Goal: Find contact information: Find contact information

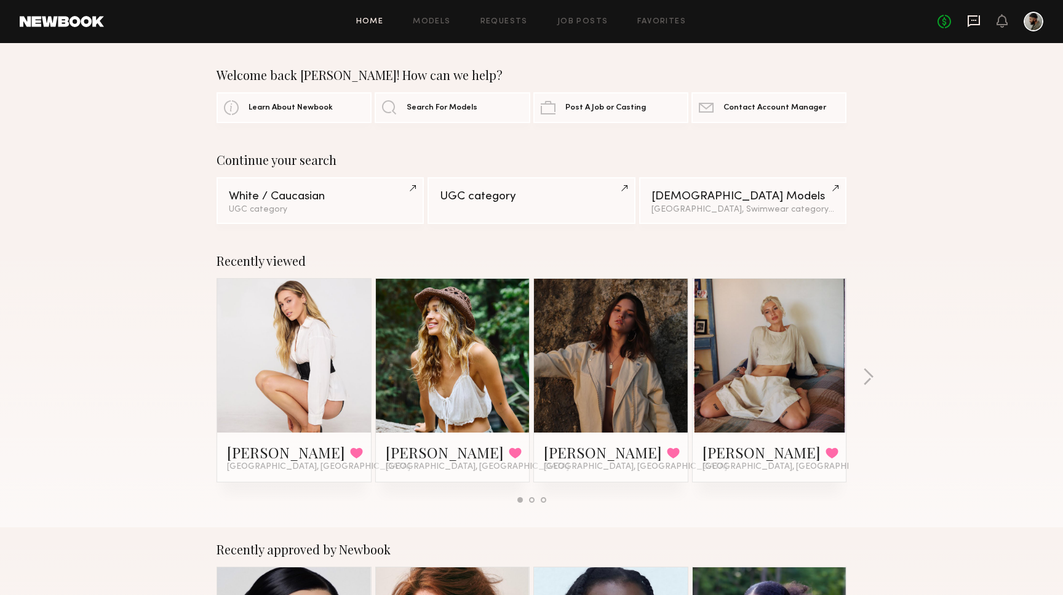
click at [979, 20] on icon at bounding box center [974, 21] width 12 height 12
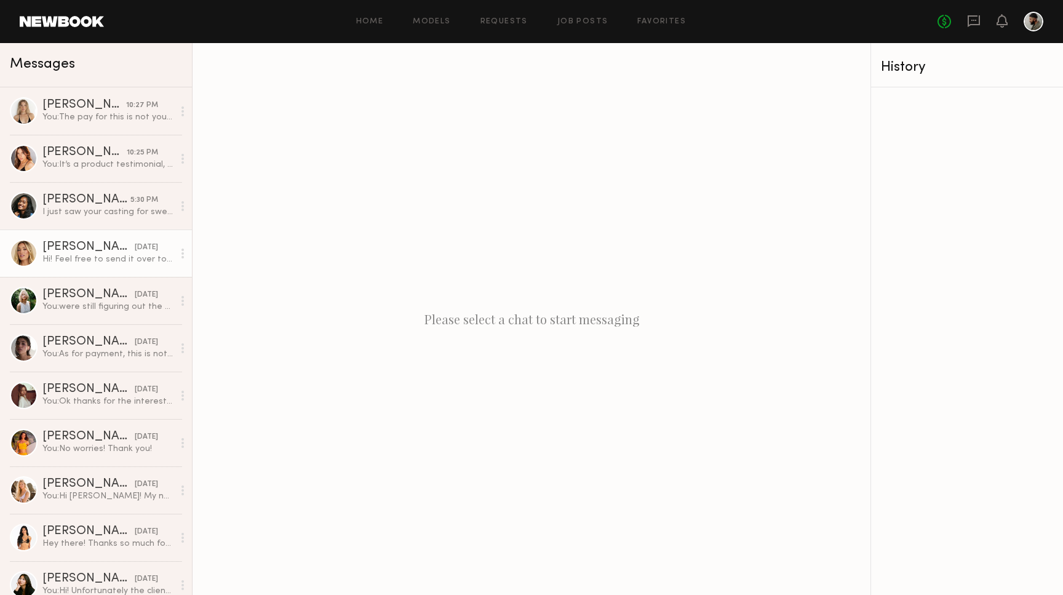
click at [135, 244] on div "[DATE]" at bounding box center [146, 248] width 23 height 12
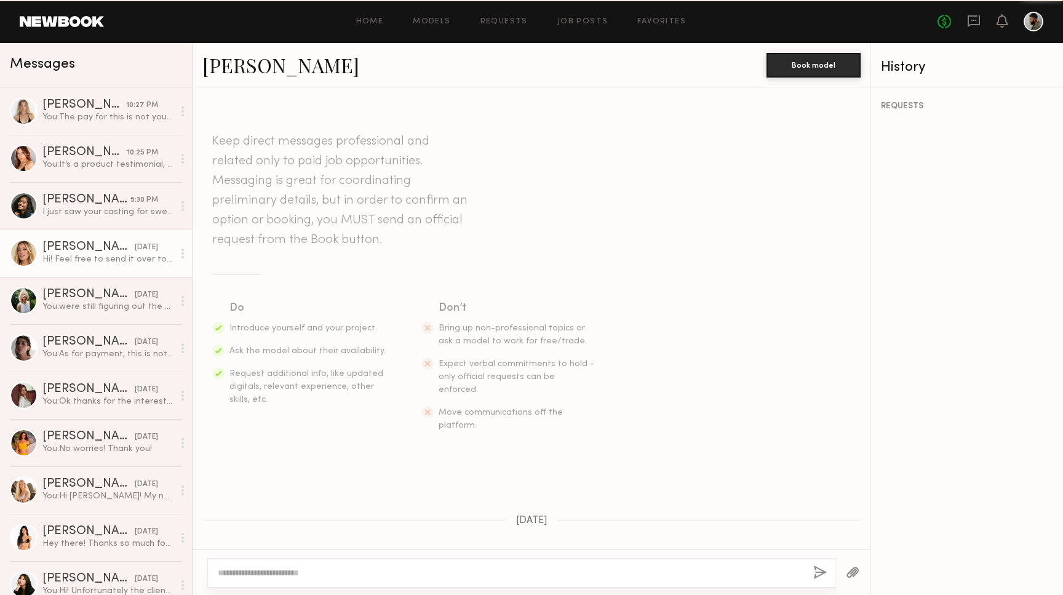
scroll to position [508, 0]
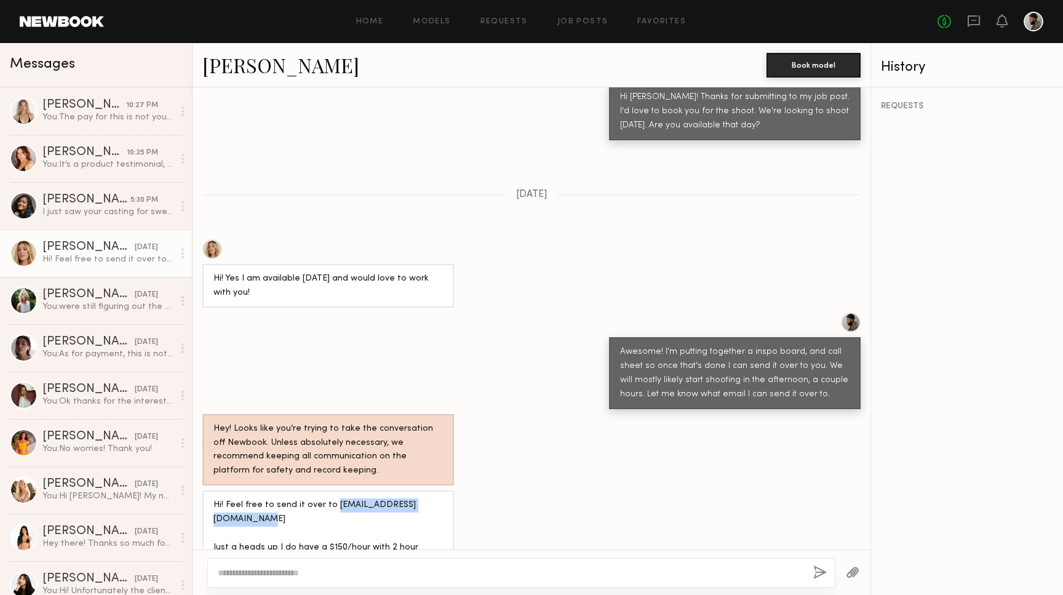
drag, startPoint x: 438, startPoint y: 471, endPoint x: 328, endPoint y: 469, distance: 110.2
click at [328, 498] on div "Hi! Feel free to send it over to [EMAIL_ADDRESS][DOMAIN_NAME] Just a heads up I…" at bounding box center [329, 540] width 230 height 85
copy div "[EMAIL_ADDRESS][DOMAIN_NAME]"
click at [424, 498] on div "Hi! Feel free to send it over to [EMAIL_ADDRESS][DOMAIN_NAME] Just a heads up I…" at bounding box center [329, 540] width 230 height 85
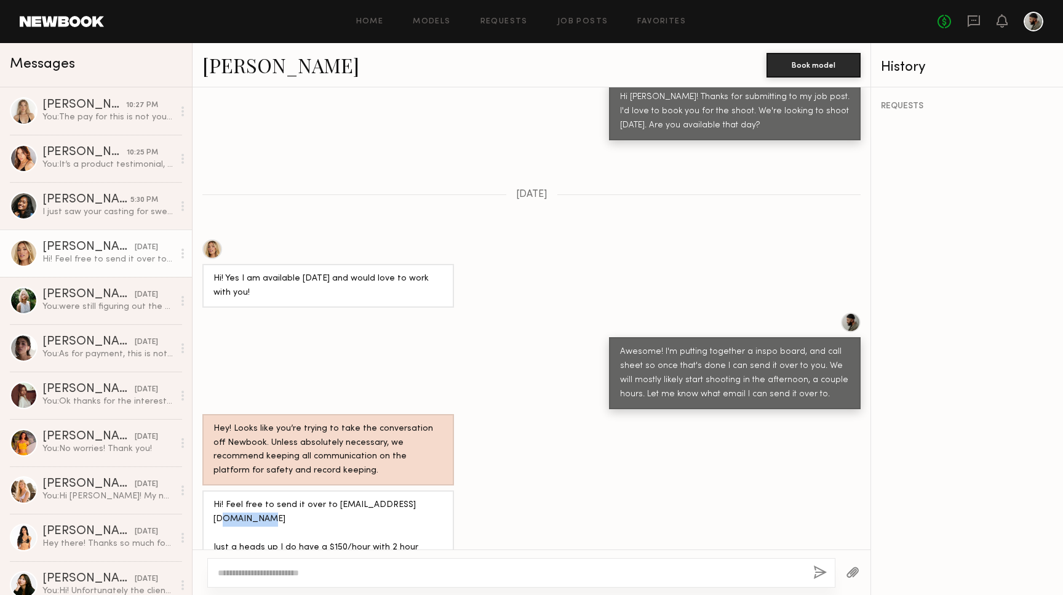
click at [424, 498] on div "Hi! Feel free to send it over to [EMAIL_ADDRESS][DOMAIN_NAME] Just a heads up I…" at bounding box center [329, 540] width 230 height 85
click at [428, 498] on div "Hi! Feel free to send it over to [EMAIL_ADDRESS][DOMAIN_NAME] Just a heads up I…" at bounding box center [329, 540] width 230 height 85
drag, startPoint x: 442, startPoint y: 471, endPoint x: 329, endPoint y: 471, distance: 113.8
click at [329, 498] on div "Hi! Feel free to send it over to [EMAIL_ADDRESS][DOMAIN_NAME] Just a heads up I…" at bounding box center [329, 540] width 230 height 85
copy div "[EMAIL_ADDRESS][DOMAIN_NAME]"
